Goal: Transaction & Acquisition: Purchase product/service

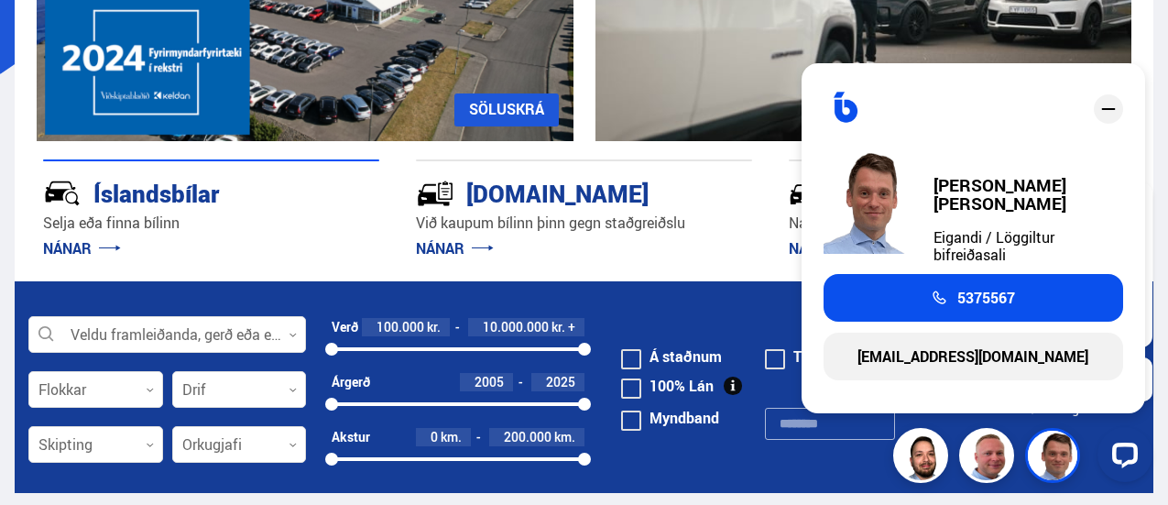
scroll to position [366, 0]
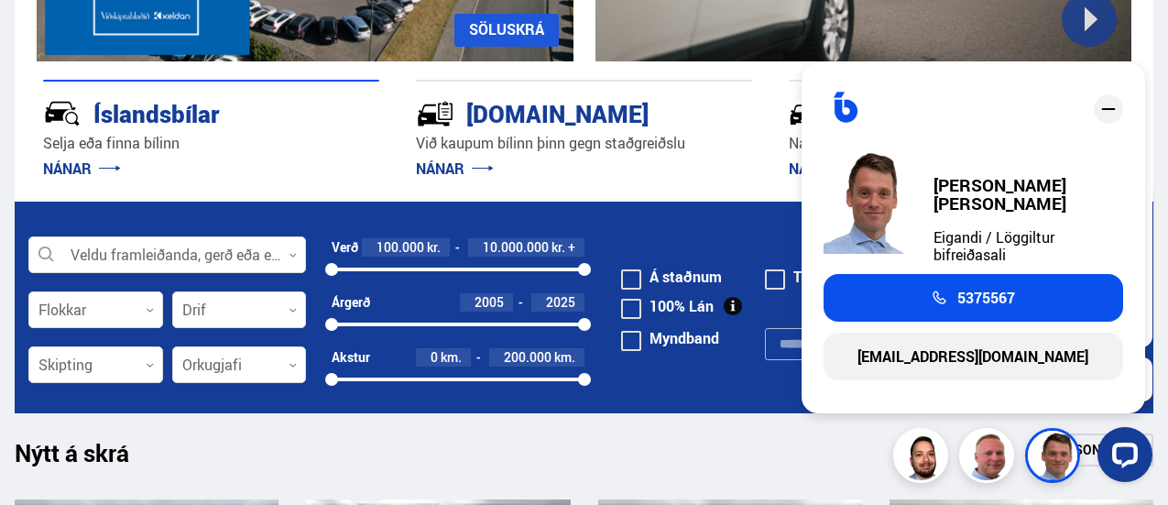
click at [1116, 120] on icon "close" at bounding box center [1109, 109] width 22 height 22
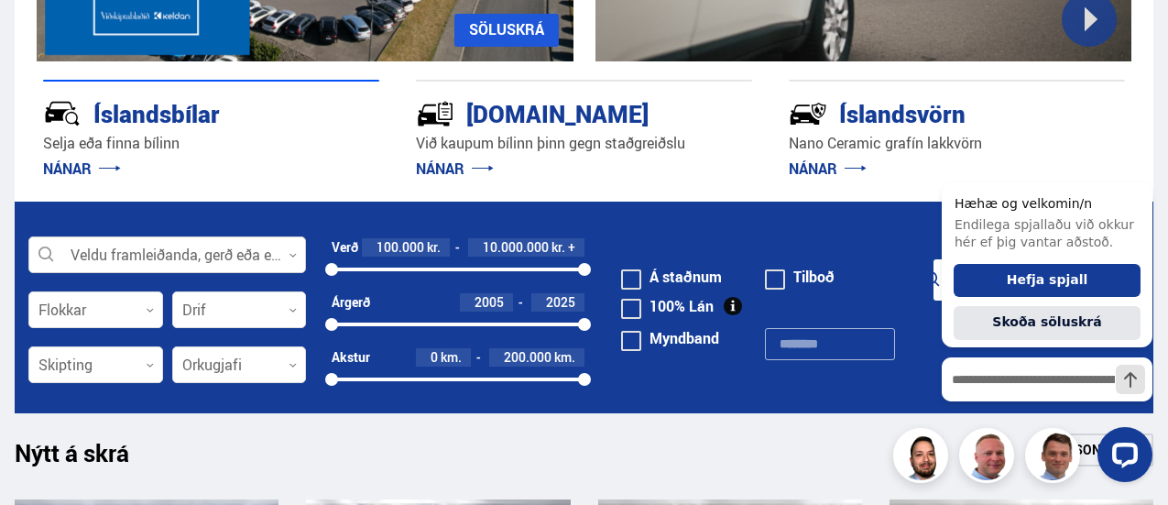
click at [138, 257] on div at bounding box center [167, 255] width 278 height 37
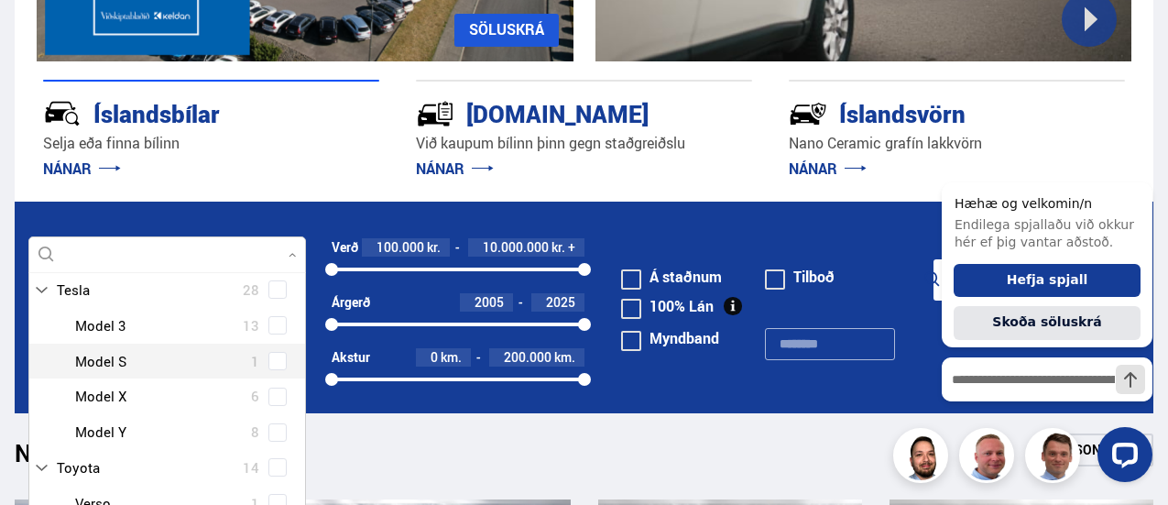
scroll to position [183, 0]
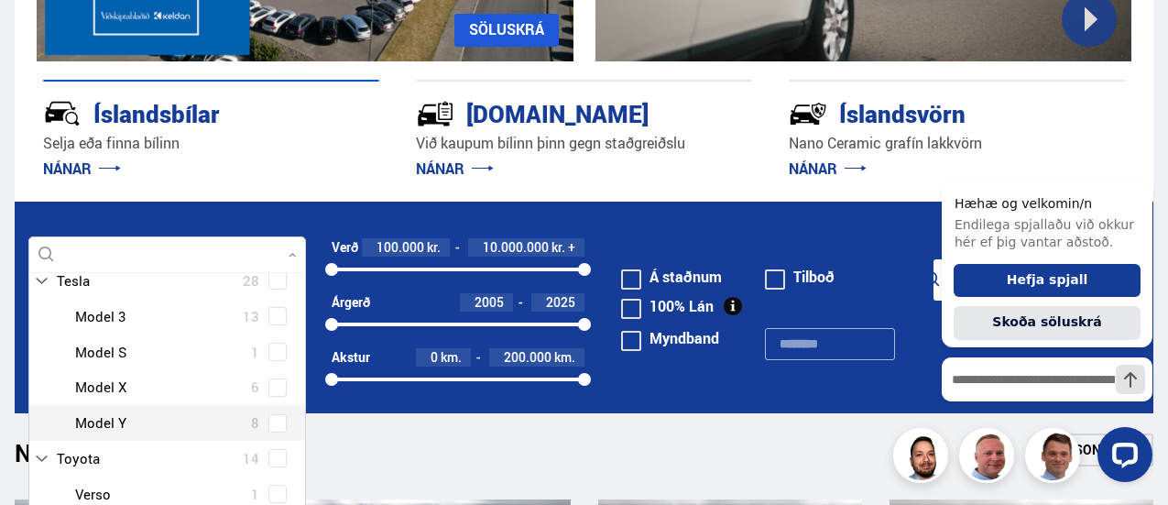
click at [279, 426] on div "Tesla Model 3 13 Tesla Model S 1 Tesla Model X 6 Tesla Model Y 8" at bounding box center [167, 370] width 276 height 142
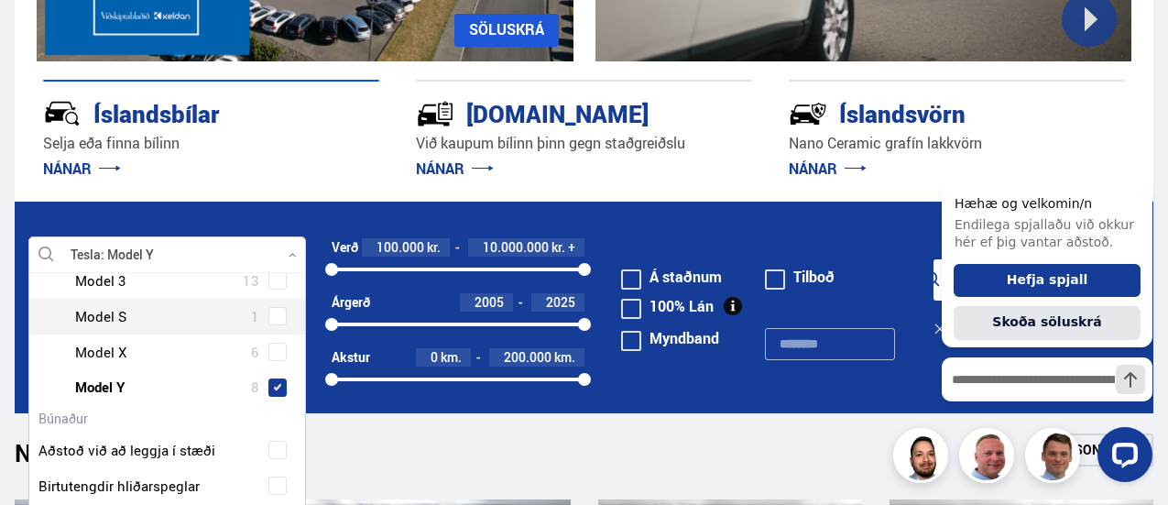
scroll to position [84, 0]
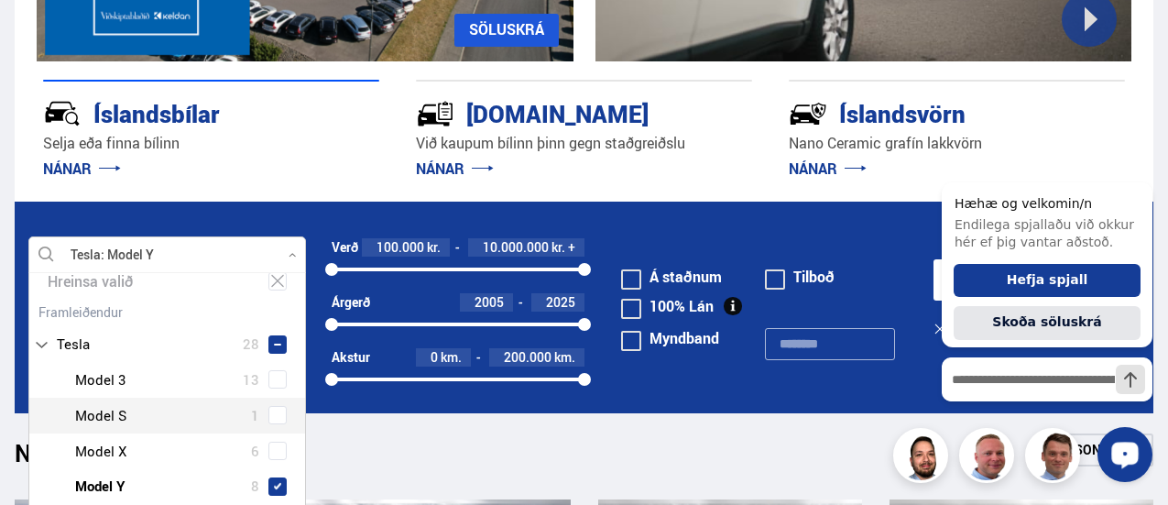
type input "***"
click at [1126, 450] on icon "Opna LiveChat spjallviðmót" at bounding box center [1125, 454] width 17 height 12
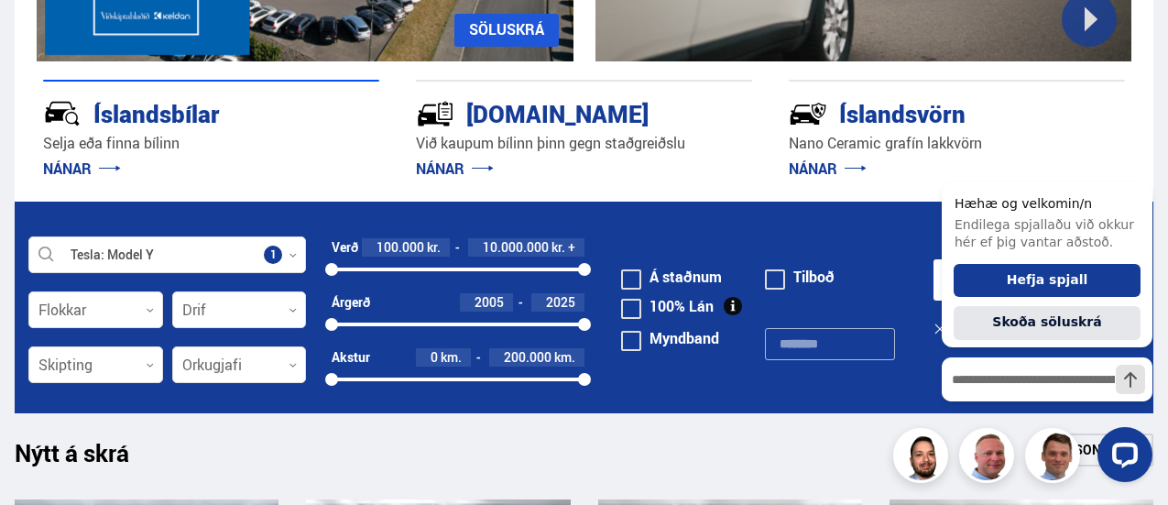
click at [637, 450] on div "Nýtt á skrá Sjá meira" at bounding box center [584, 455] width 1139 height 44
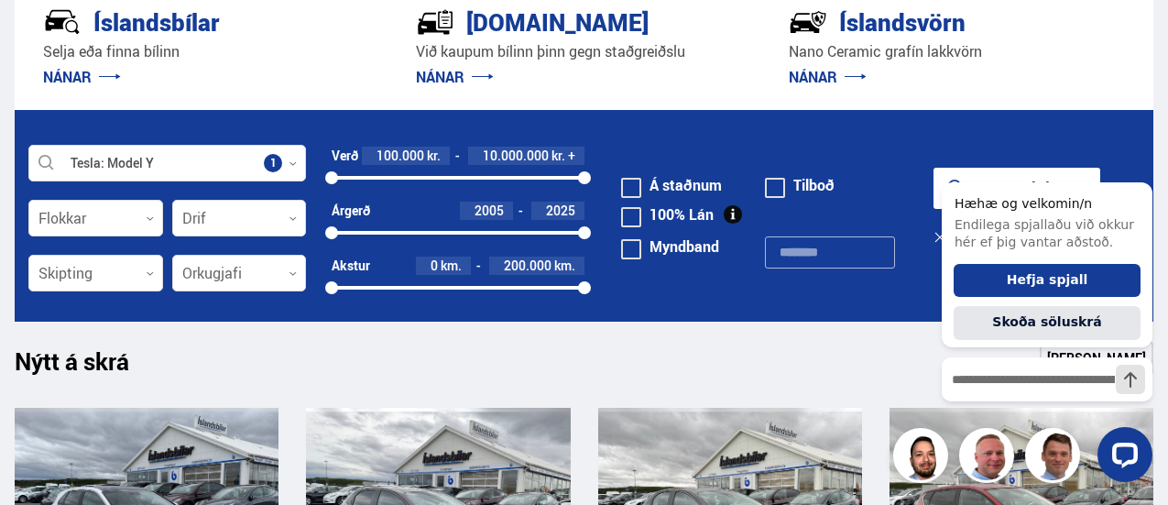
scroll to position [550, 0]
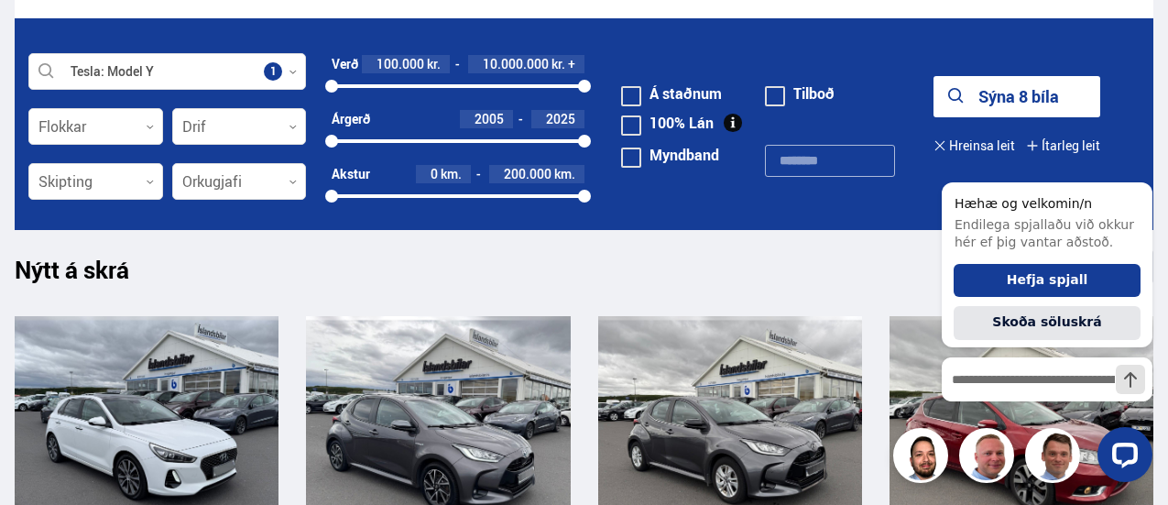
click at [982, 100] on button "Sýna 8 bíla" at bounding box center [1017, 96] width 167 height 41
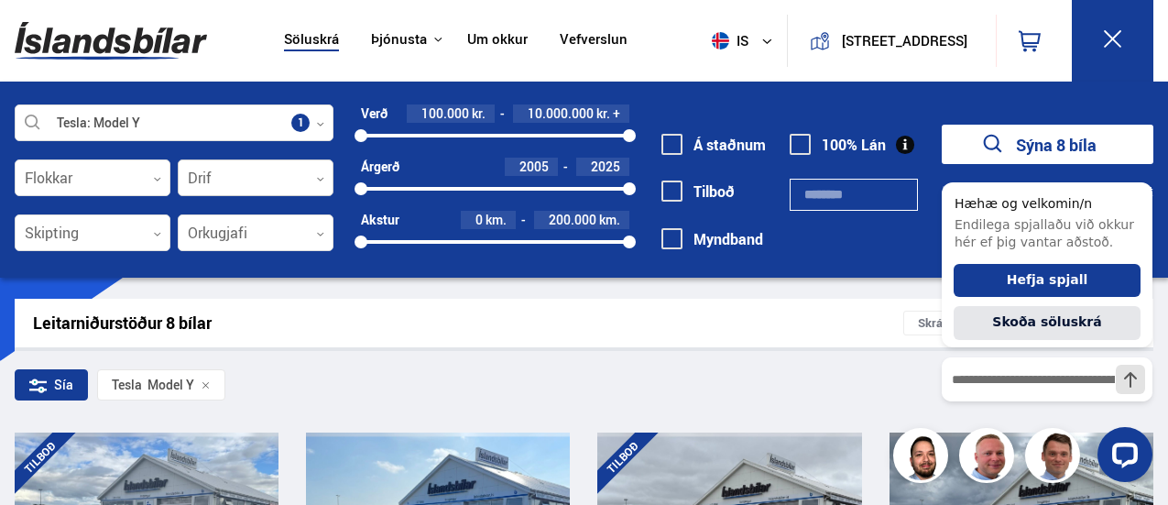
click at [210, 176] on div at bounding box center [256, 178] width 156 height 37
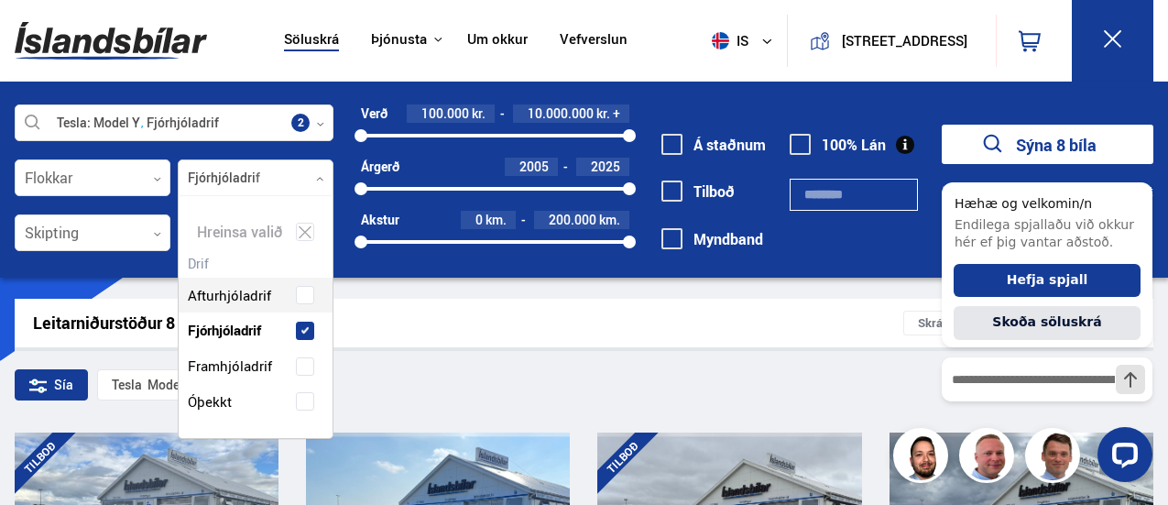
scroll to position [241, 154]
click at [298, 292] on div "Afturhjóladrif Fjórhjóladrif Framhjóladrif Óþekkt" at bounding box center [256, 335] width 154 height 170
click at [431, 330] on div "Leitarniðurstöður 7 bílar" at bounding box center [468, 322] width 870 height 19
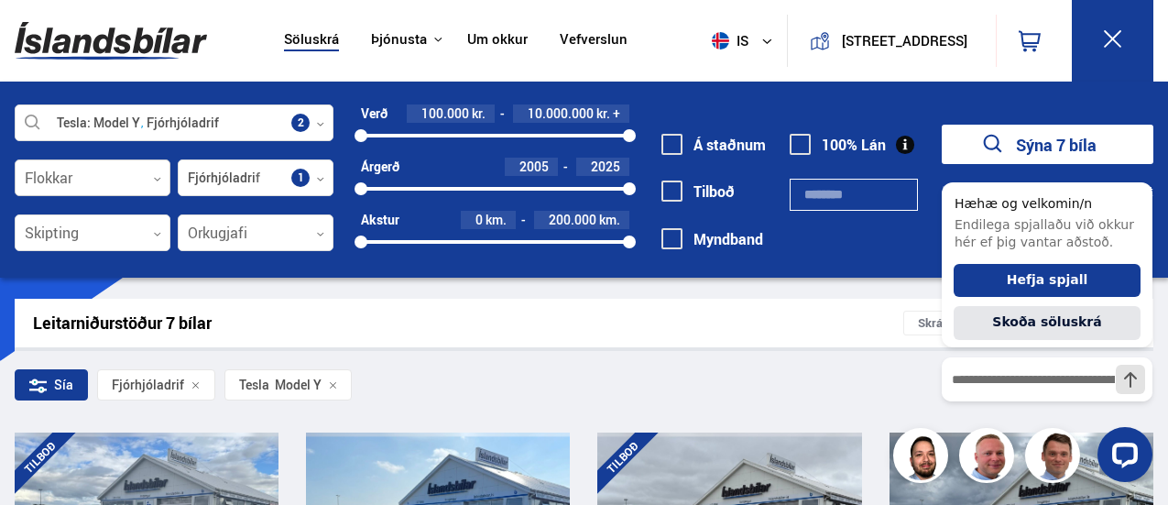
click at [123, 185] on div at bounding box center [93, 178] width 156 height 37
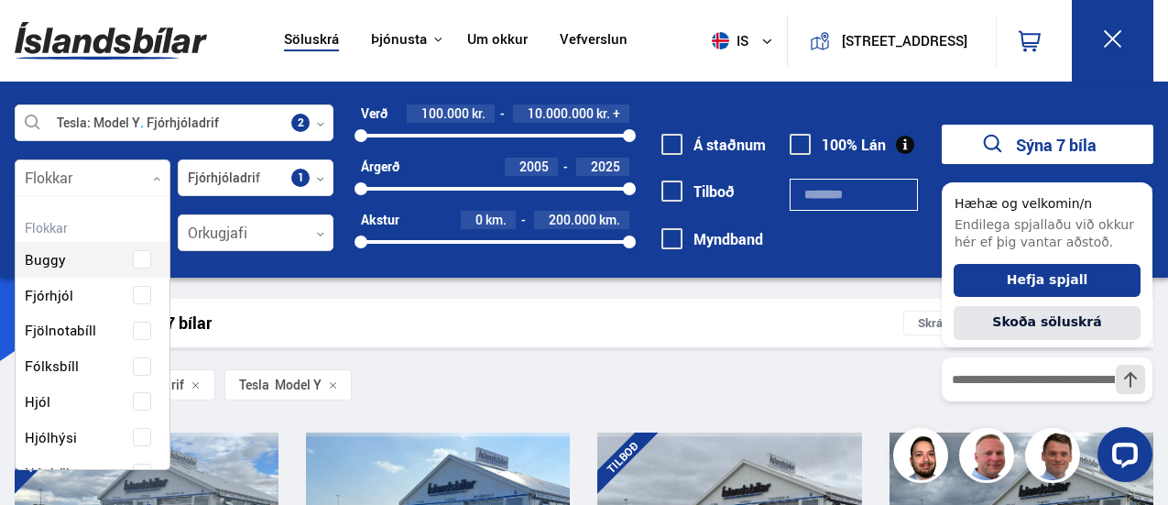
scroll to position [273, 149]
click at [123, 185] on div at bounding box center [93, 178] width 156 height 37
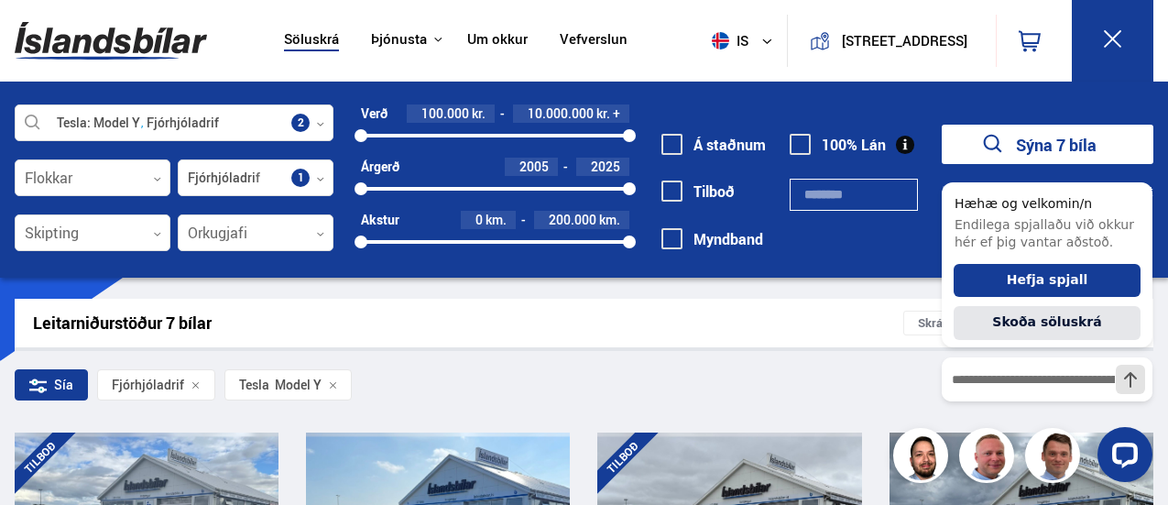
click at [1104, 147] on button "Sýna 7 bíla" at bounding box center [1048, 144] width 212 height 39
click at [1015, 142] on button "Sýna 7 bíla" at bounding box center [1048, 144] width 212 height 39
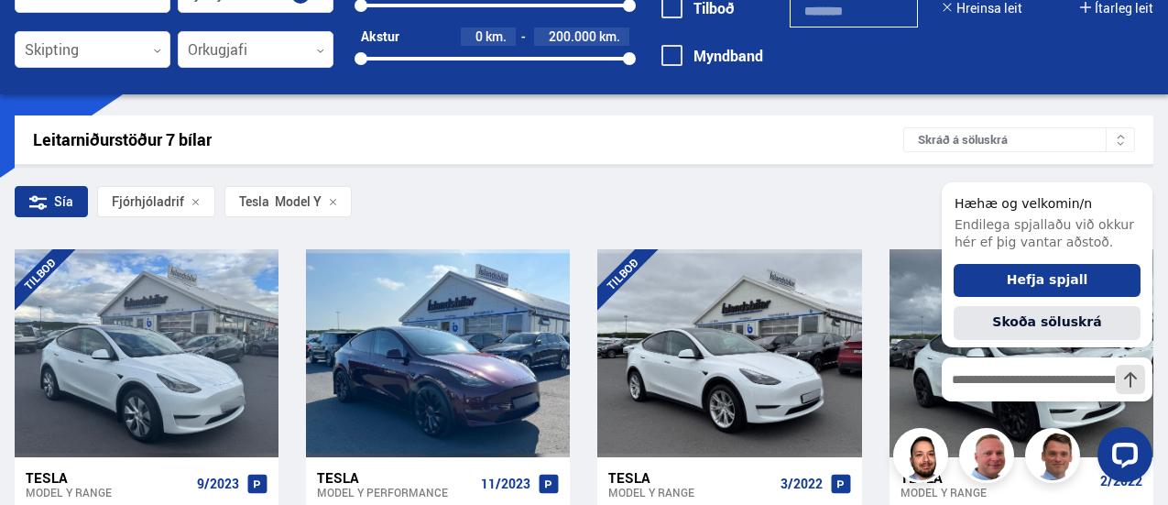
scroll to position [0, 0]
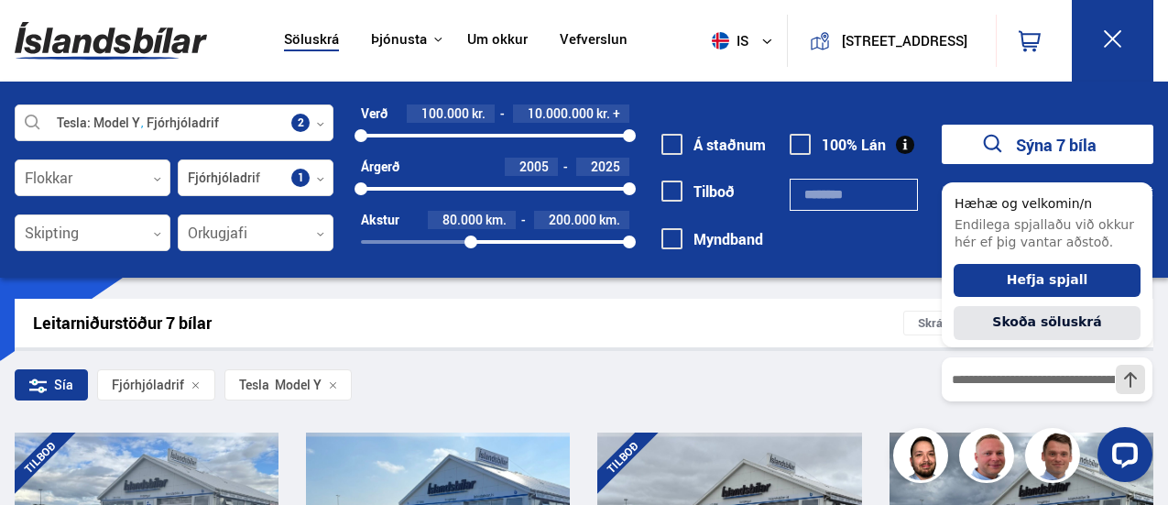
drag, startPoint x: 357, startPoint y: 241, endPoint x: 471, endPoint y: 251, distance: 114.1
click at [471, 251] on div "Verð 100.000 kr. 10.000.000 kr. + 100000 10000000 Árgerð 2005 2025 2005 2025 Ak…" at bounding box center [482, 183] width 296 height 159
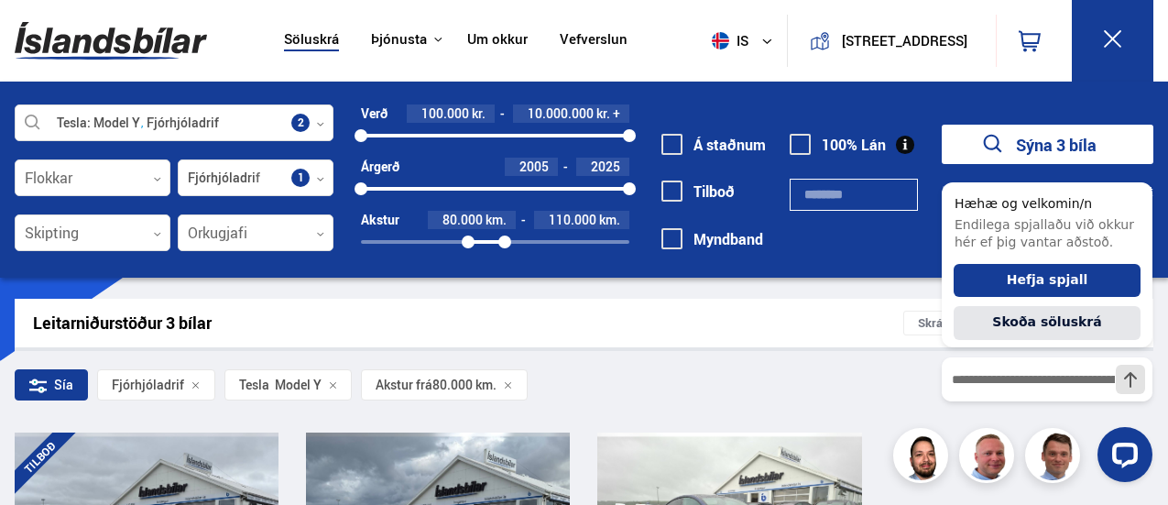
drag, startPoint x: 632, startPoint y: 246, endPoint x: 505, endPoint y: 250, distance: 127.4
click at [505, 250] on div "80000 107142" at bounding box center [495, 242] width 268 height 16
drag, startPoint x: 136, startPoint y: 0, endPoint x: 1059, endPoint y: 145, distance: 934.8
click at [1059, 145] on button "Sýna 3 bíla" at bounding box center [1048, 144] width 212 height 39
drag, startPoint x: 153, startPoint y: 34, endPoint x: 767, endPoint y: 71, distance: 615.0
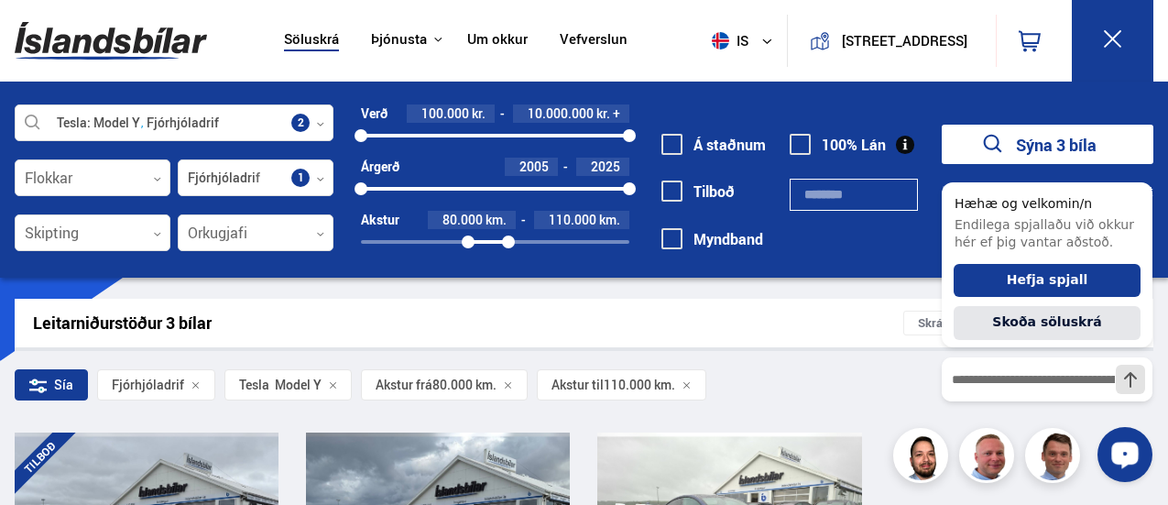
click at [153, 34] on img at bounding box center [111, 41] width 192 height 60
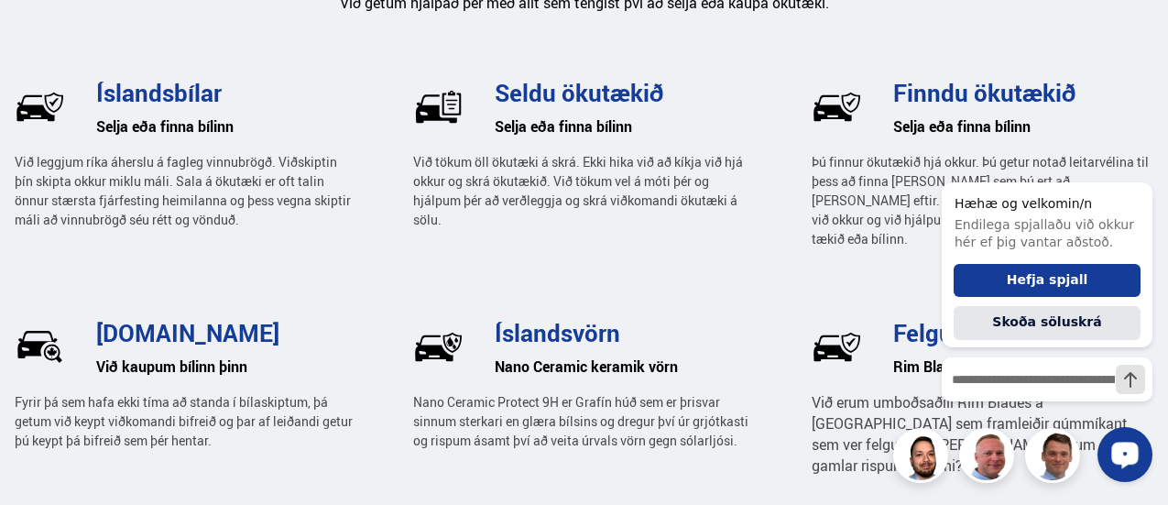
scroll to position [3075, 0]
